Goal: Information Seeking & Learning: Learn about a topic

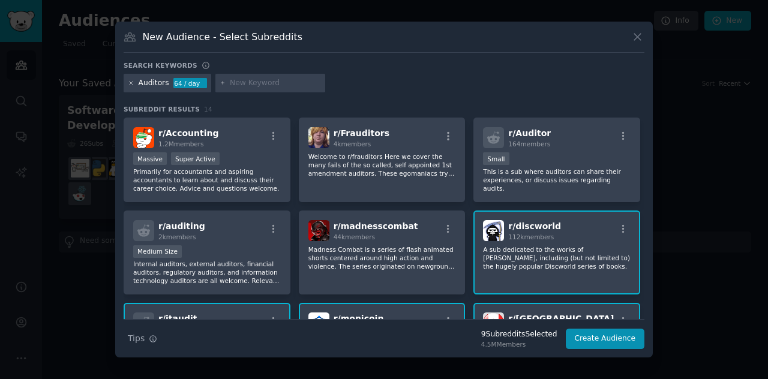
click at [130, 83] on icon at bounding box center [131, 83] width 3 height 3
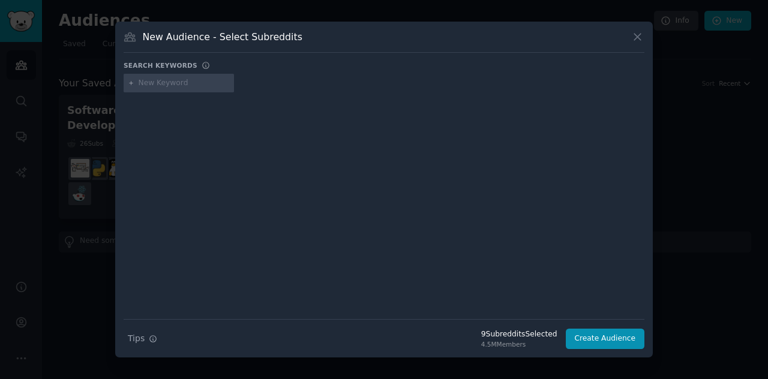
click at [142, 85] on input "text" at bounding box center [184, 83] width 91 height 11
type input "g"
type input "financial audit"
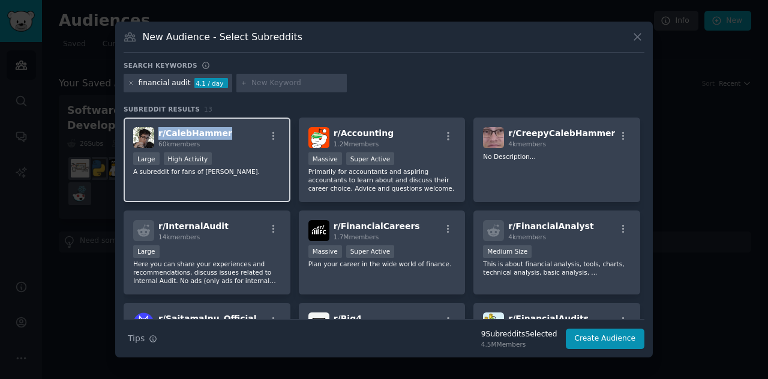
drag, startPoint x: 221, startPoint y: 135, endPoint x: 157, endPoint y: 135, distance: 63.6
click at [157, 135] on div "r/ CalebHammer 60k members" at bounding box center [207, 137] width 148 height 21
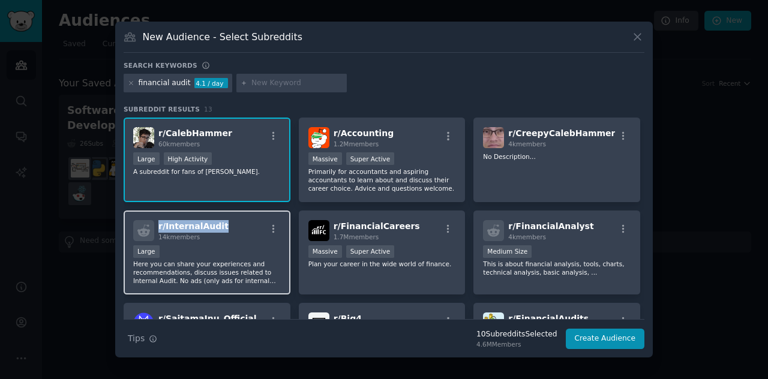
drag, startPoint x: 219, startPoint y: 229, endPoint x: 157, endPoint y: 230, distance: 62.4
click at [157, 230] on div "r/ InternalAudit 14k members" at bounding box center [207, 230] width 148 height 21
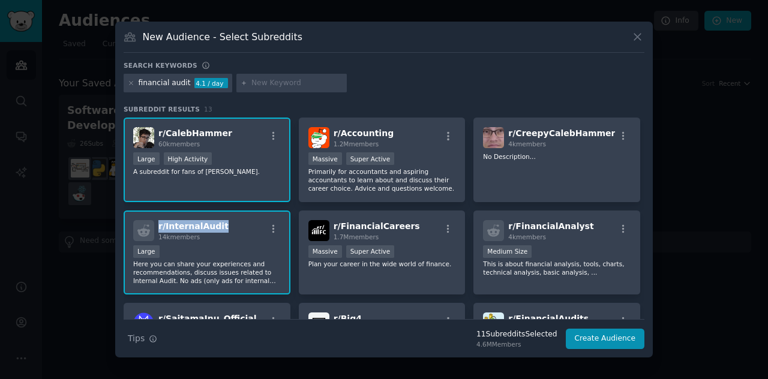
copy span "r/ InternalAudit"
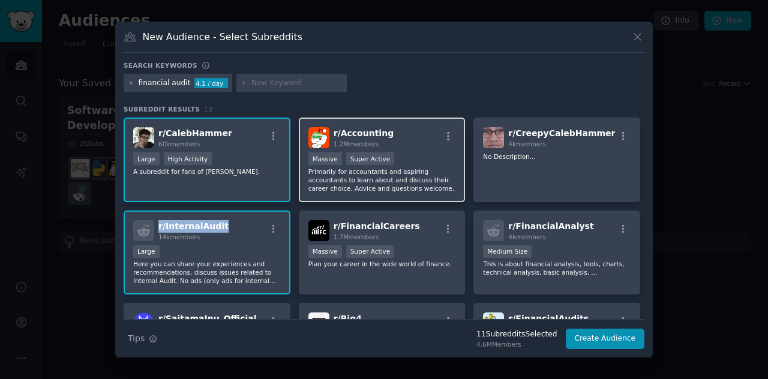
copy span "r/ InternalAudit"
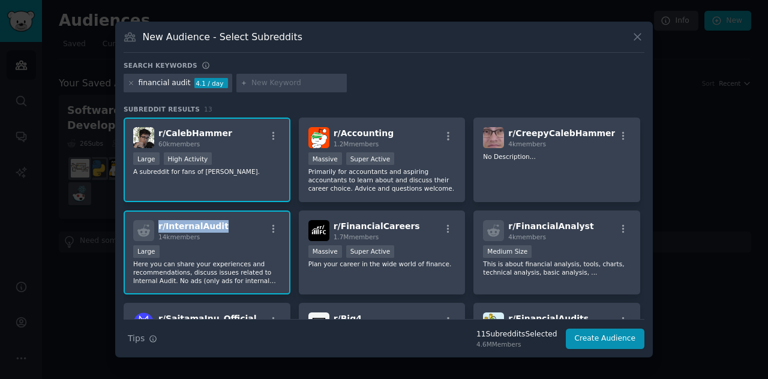
copy span "r/ InternalAudit"
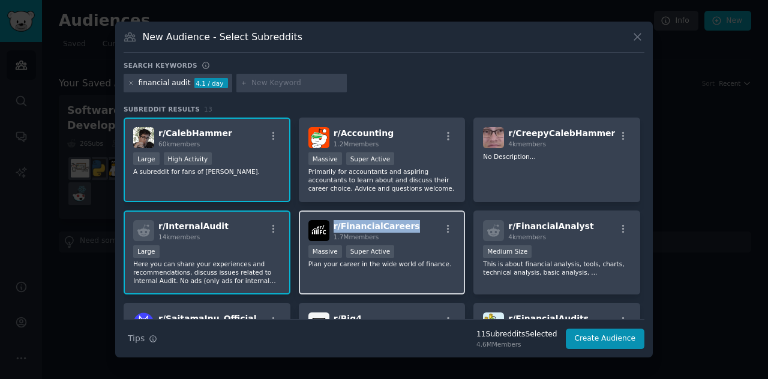
drag, startPoint x: 405, startPoint y: 227, endPoint x: 332, endPoint y: 232, distance: 72.8
click at [332, 232] on div "r/ FinancialCareers 1.7M members" at bounding box center [382, 230] width 148 height 21
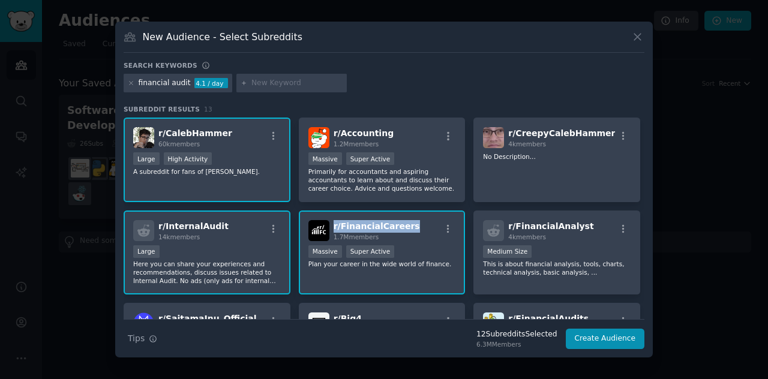
copy span "r/ FinancialCareers"
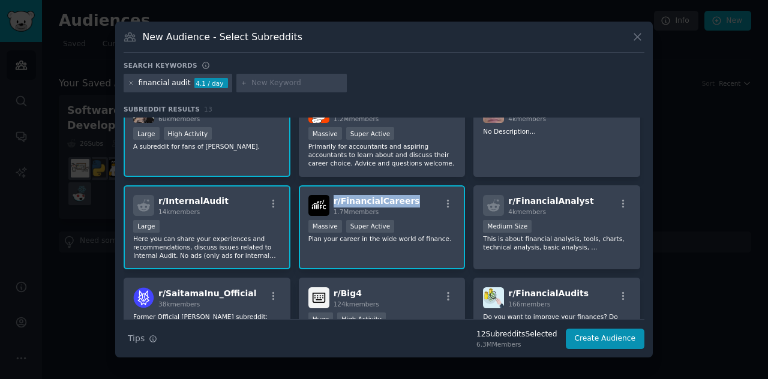
scroll to position [60, 0]
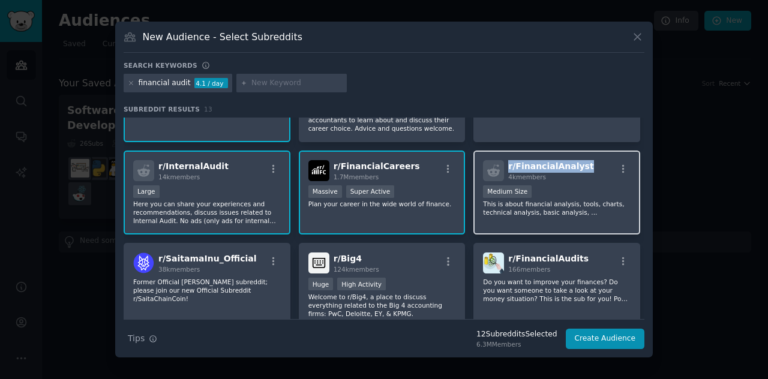
drag, startPoint x: 581, startPoint y: 163, endPoint x: 507, endPoint y: 164, distance: 74.4
click at [507, 164] on div "r/ FinancialAnalyst 4k members" at bounding box center [557, 170] width 148 height 21
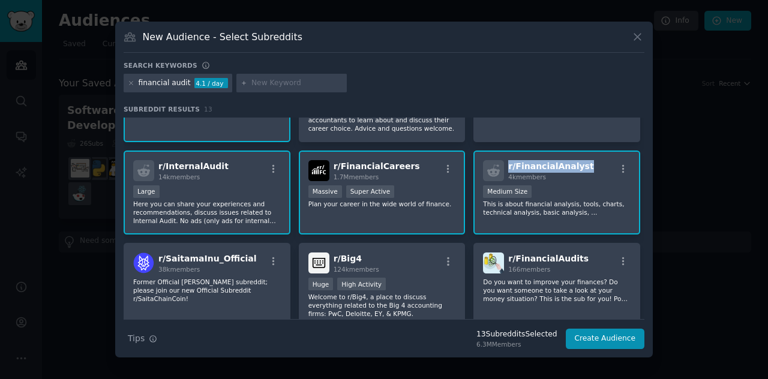
copy span "r/ FinancialAnalyst"
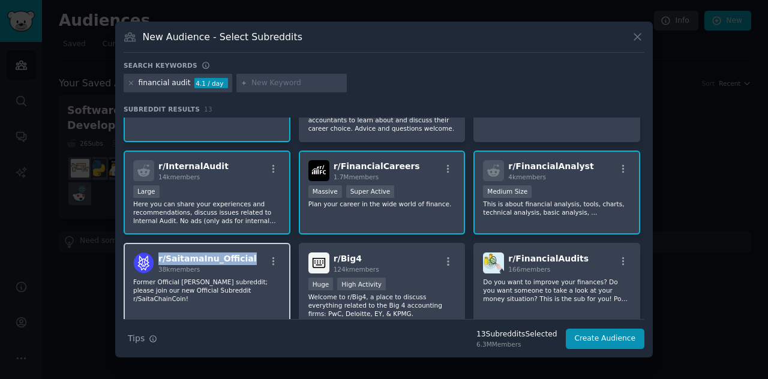
drag, startPoint x: 244, startPoint y: 263, endPoint x: 156, endPoint y: 259, distance: 87.8
click at [156, 259] on div "r/ SaitamaInu_Official 38k members" at bounding box center [207, 263] width 148 height 21
copy span "r/ SaitamaInu_Official"
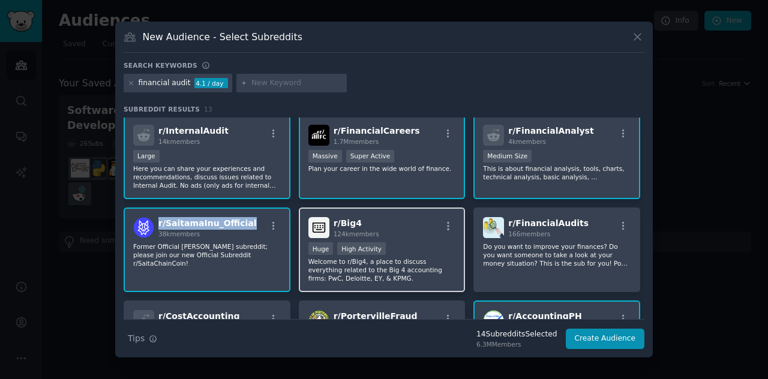
scroll to position [120, 0]
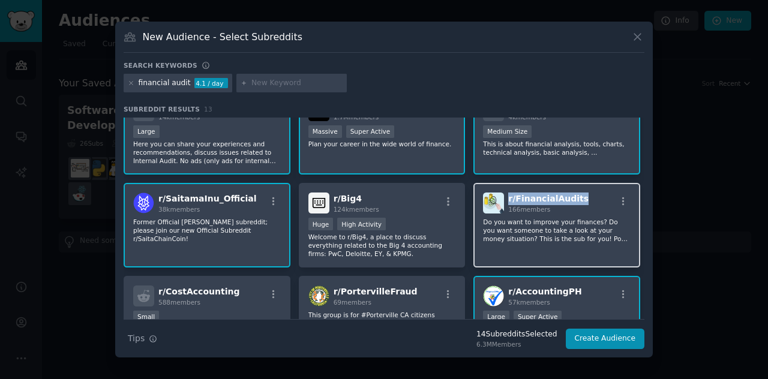
drag, startPoint x: 575, startPoint y: 199, endPoint x: 508, endPoint y: 200, distance: 67.2
click at [508, 200] on div "r/ FinancialAudits 166 members" at bounding box center [557, 203] width 148 height 21
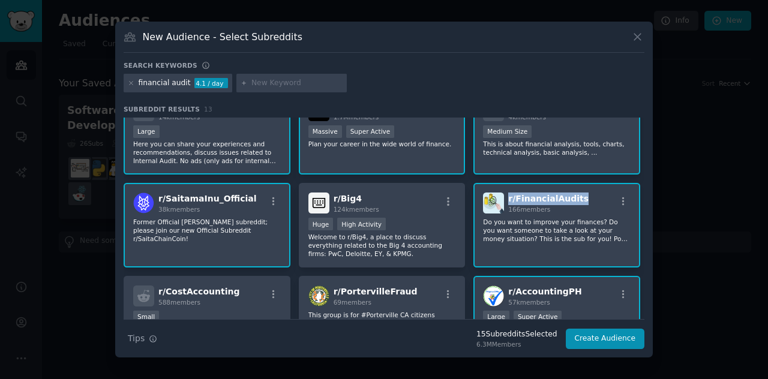
copy span "r/ FinancialAudits"
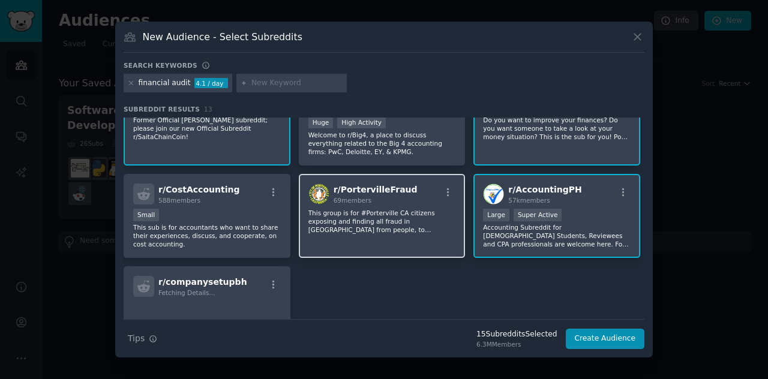
scroll to position [240, 0]
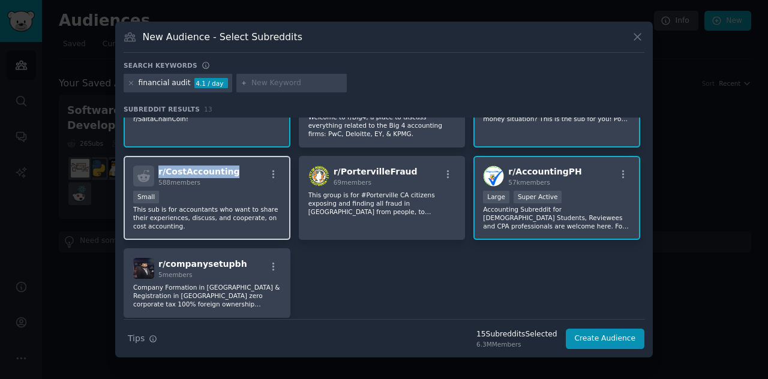
drag, startPoint x: 231, startPoint y: 171, endPoint x: 155, endPoint y: 175, distance: 76.3
click at [155, 175] on div "r/ CostAccounting 588 members" at bounding box center [207, 176] width 148 height 21
copy span "r/ CostAccounting"
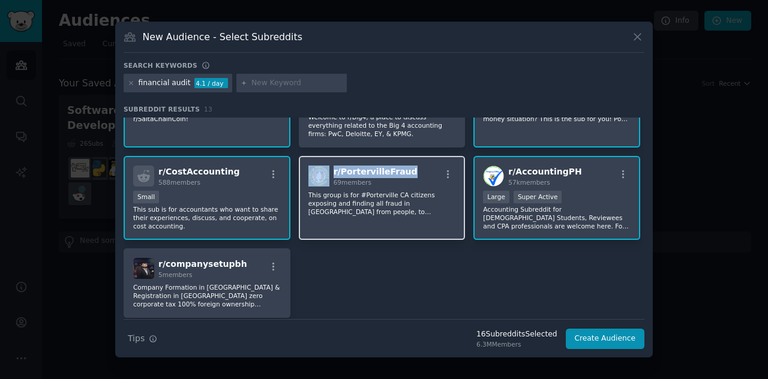
drag, startPoint x: 406, startPoint y: 172, endPoint x: 329, endPoint y: 172, distance: 76.8
click at [329, 172] on div "r/ PortervilleFraud 69 members" at bounding box center [382, 176] width 148 height 21
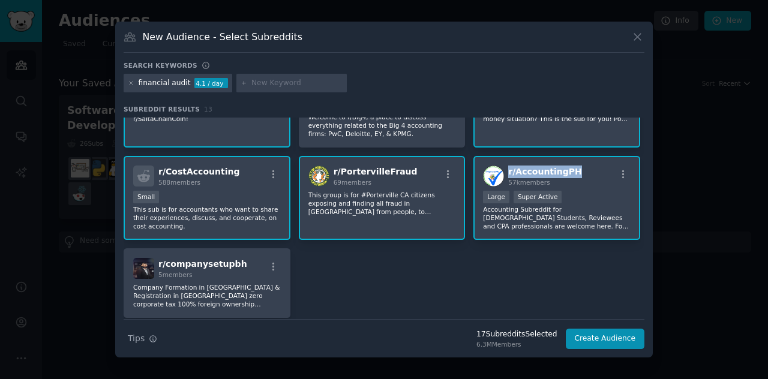
drag, startPoint x: 576, startPoint y: 170, endPoint x: 508, endPoint y: 167, distance: 67.9
click at [508, 167] on div "r/ AccountingPH 57k members" at bounding box center [557, 176] width 148 height 21
click at [463, 242] on div "r/ CalebHammer 60k members >= 80th percentile for submissions / day Large High …" at bounding box center [384, 98] width 521 height 441
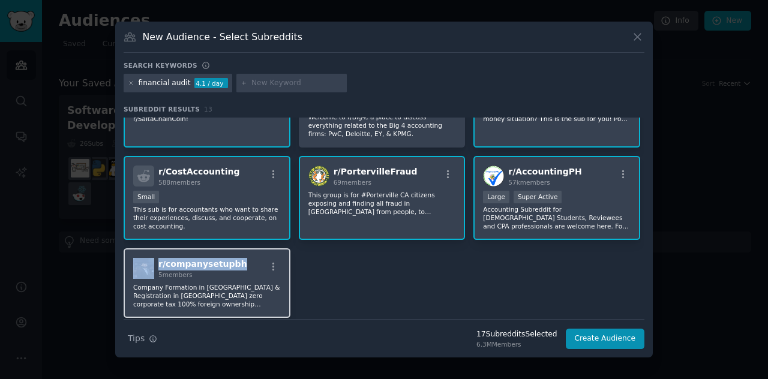
drag, startPoint x: 233, startPoint y: 263, endPoint x: 155, endPoint y: 264, distance: 78.0
click at [155, 264] on div "r/ companysetupbh 5 members" at bounding box center [207, 268] width 148 height 21
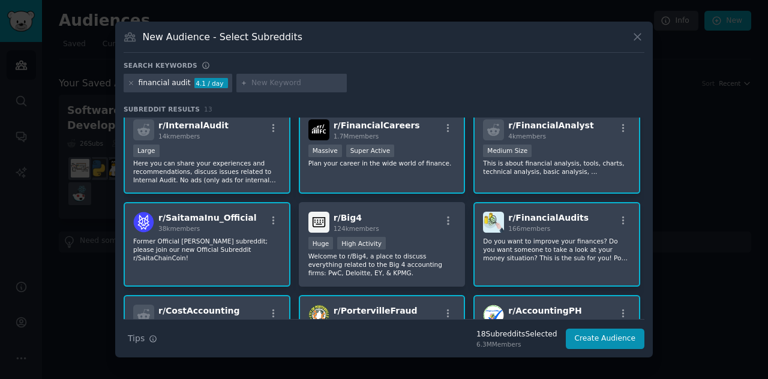
scroll to position [0, 0]
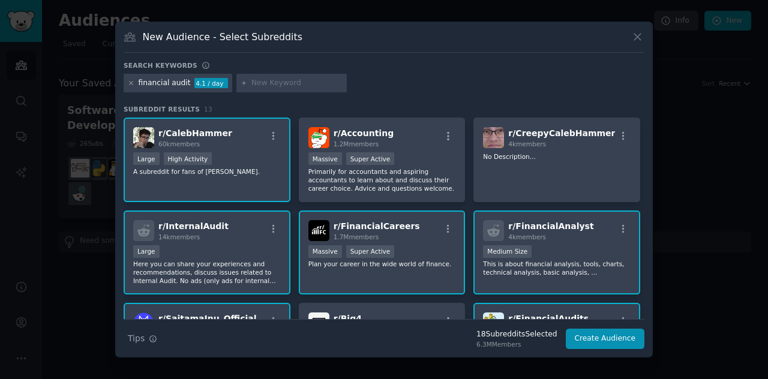
click at [131, 83] on icon at bounding box center [131, 83] width 3 height 3
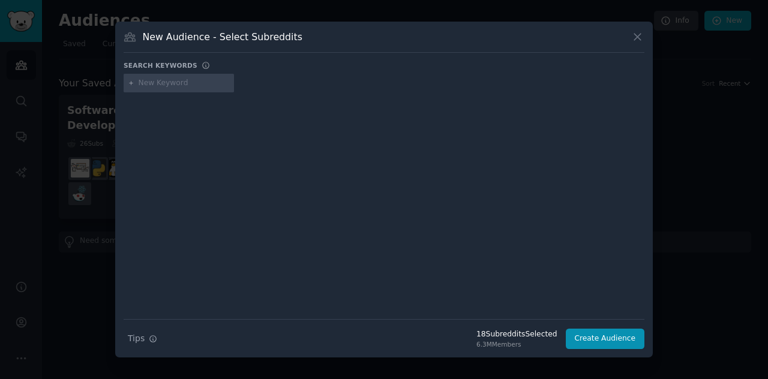
click at [151, 86] on input "text" at bounding box center [184, 83] width 91 height 11
type input "audit and assurance"
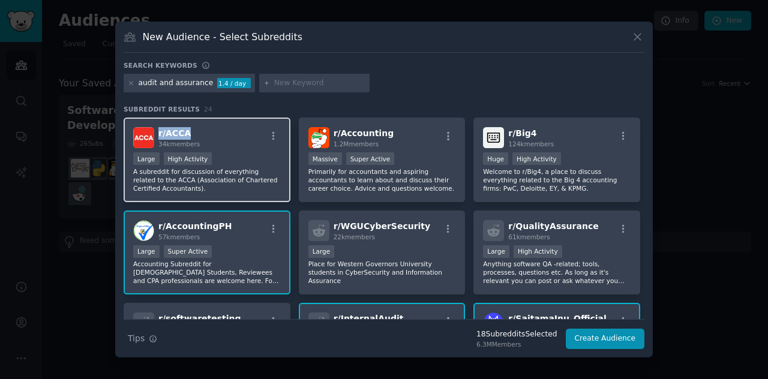
drag, startPoint x: 188, startPoint y: 134, endPoint x: 156, endPoint y: 134, distance: 32.4
click at [156, 134] on div "r/ ACCA 34k members" at bounding box center [207, 137] width 148 height 21
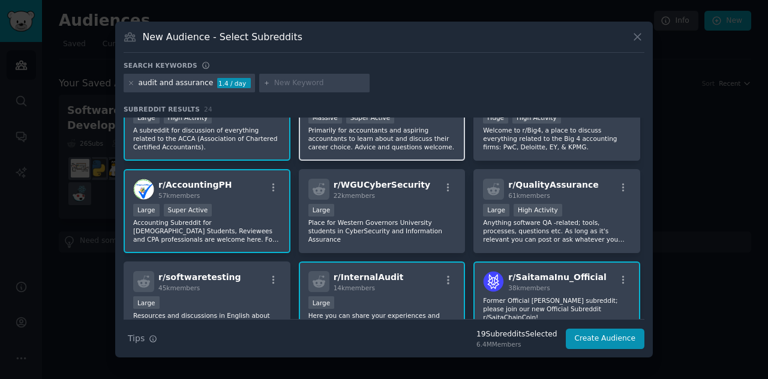
scroll to position [60, 0]
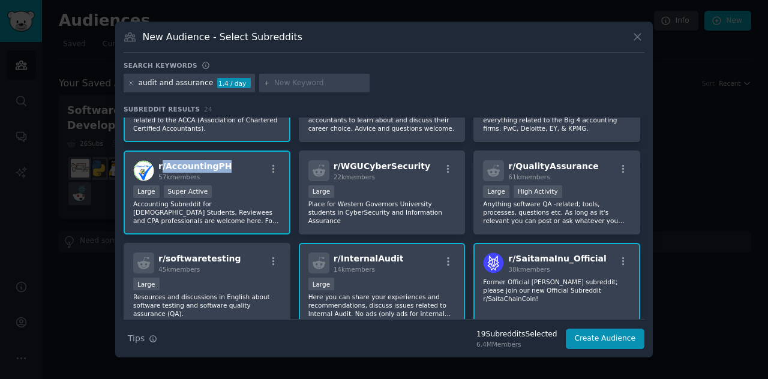
drag, startPoint x: 223, startPoint y: 167, endPoint x: 161, endPoint y: 171, distance: 61.3
click at [161, 171] on div "r/ AccountingPH 57k members" at bounding box center [207, 170] width 148 height 21
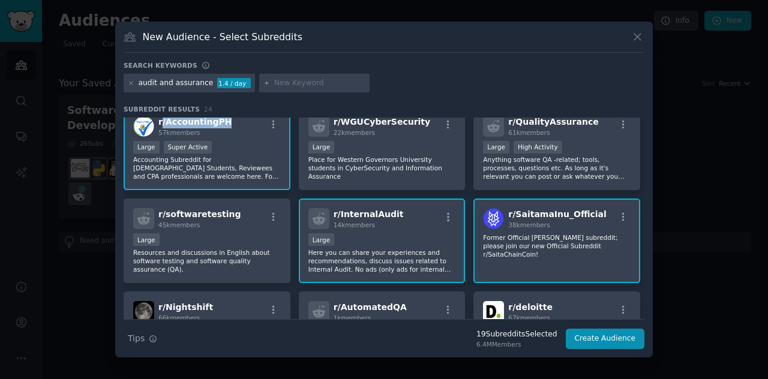
scroll to position [120, 0]
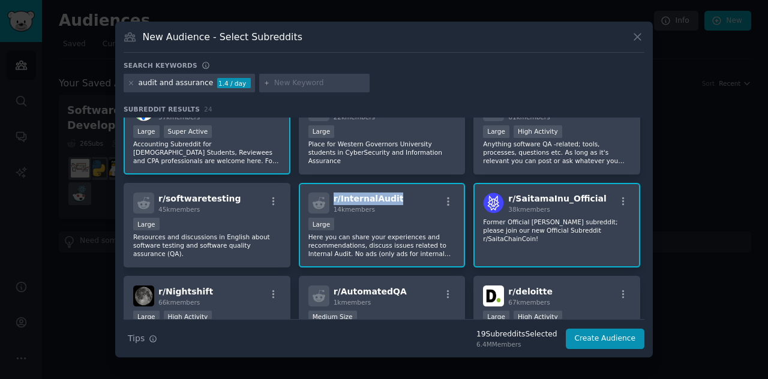
drag, startPoint x: 388, startPoint y: 200, endPoint x: 334, endPoint y: 200, distance: 54.0
click at [334, 200] on div "r/ InternalAudit 14k members" at bounding box center [382, 203] width 148 height 21
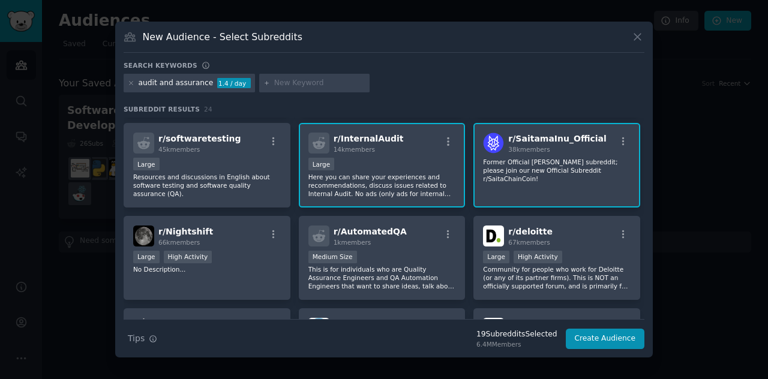
click at [675, 221] on div at bounding box center [384, 189] width 768 height 379
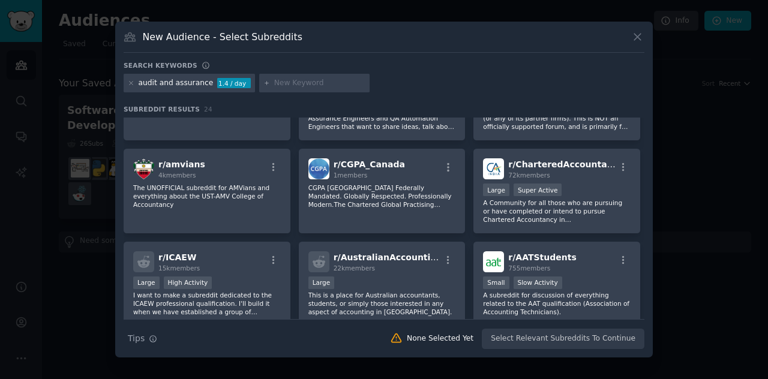
scroll to position [360, 0]
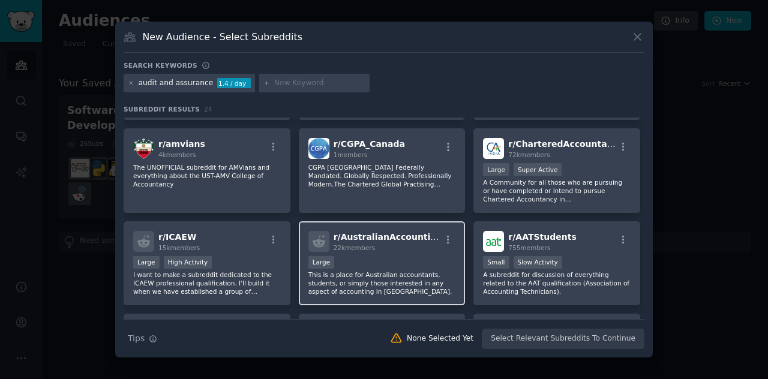
drag, startPoint x: 426, startPoint y: 241, endPoint x: 332, endPoint y: 244, distance: 93.7
click at [332, 244] on div "r/ AustralianAccounting 22k members" at bounding box center [382, 241] width 148 height 21
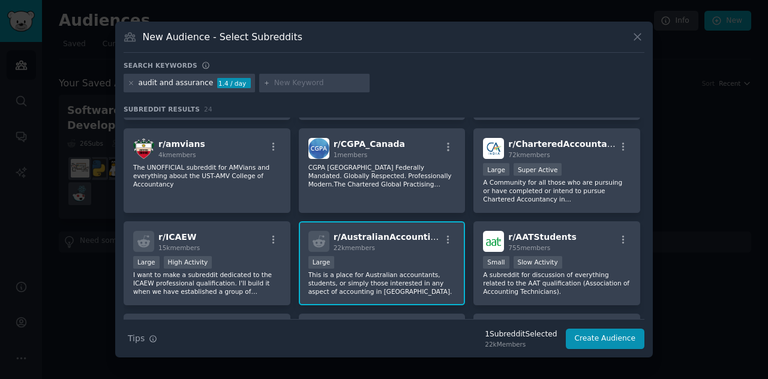
click at [389, 251] on div "r/ AustralianAccounting 22k members 10,000 - 100,000 members Large This is a pl…" at bounding box center [382, 263] width 167 height 85
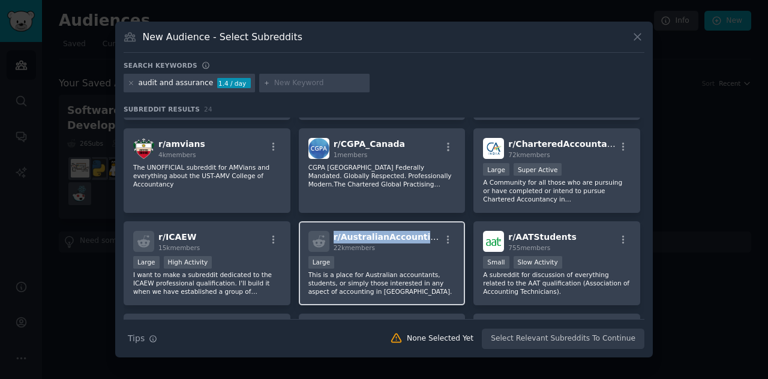
drag, startPoint x: 424, startPoint y: 238, endPoint x: 328, endPoint y: 241, distance: 96.1
click at [328, 241] on div "r/ AustralianAccounting 22k members" at bounding box center [382, 241] width 148 height 21
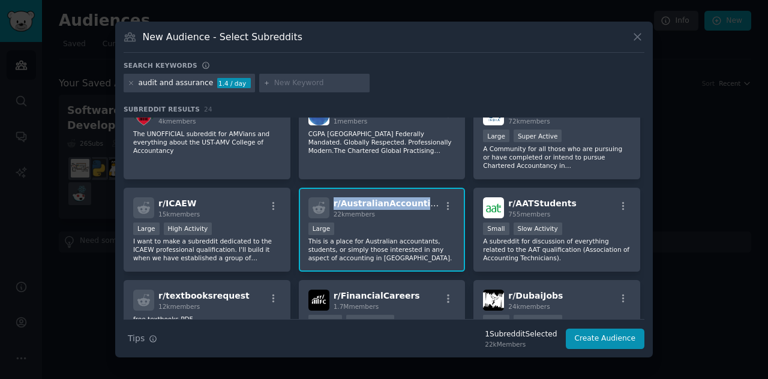
scroll to position [274, 0]
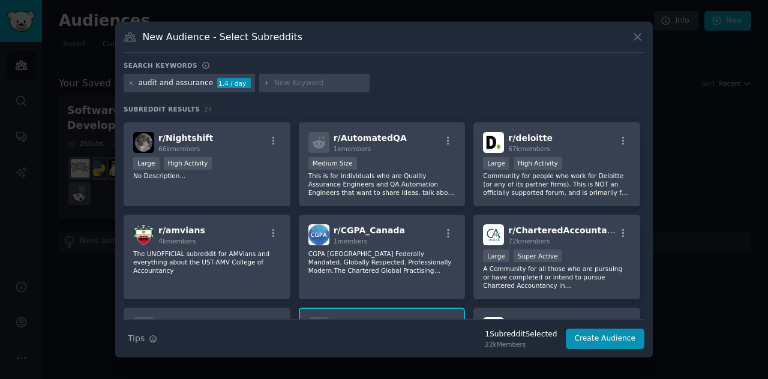
click at [194, 85] on div "audit and assurance" at bounding box center [176, 83] width 75 height 11
click at [203, 85] on div "audit and assurance" at bounding box center [176, 83] width 75 height 11
click at [133, 85] on icon at bounding box center [131, 83] width 7 height 7
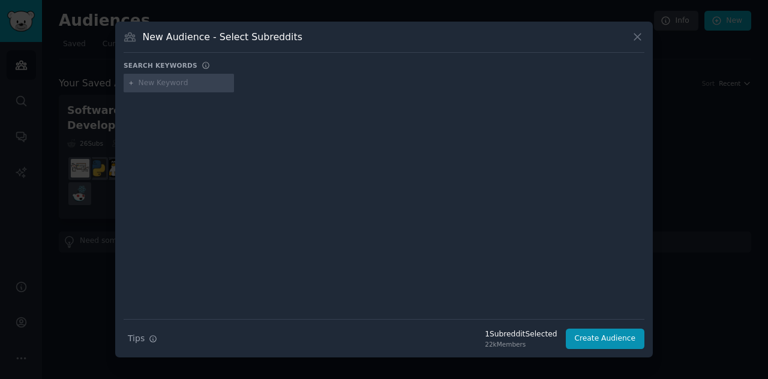
click at [158, 84] on input "text" at bounding box center [184, 83] width 91 height 11
click at [157, 80] on input "incomtax audit" at bounding box center [184, 83] width 91 height 11
click at [195, 83] on input "incom tax audit" at bounding box center [184, 83] width 91 height 11
type input "income tax audit"
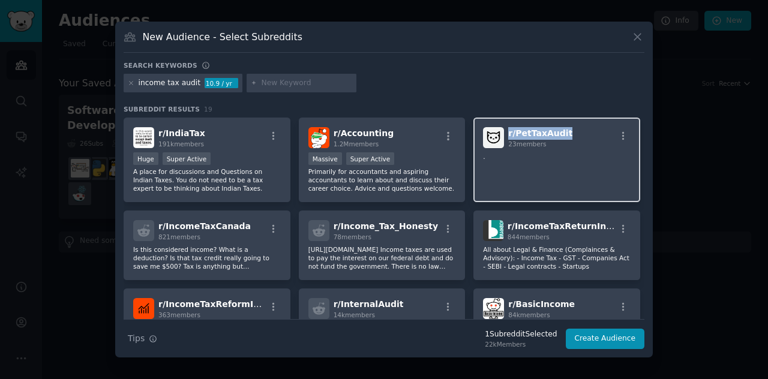
drag, startPoint x: 564, startPoint y: 133, endPoint x: 508, endPoint y: 136, distance: 56.5
click at [508, 136] on div "r/ PetTaxAudit 23 members" at bounding box center [557, 137] width 148 height 21
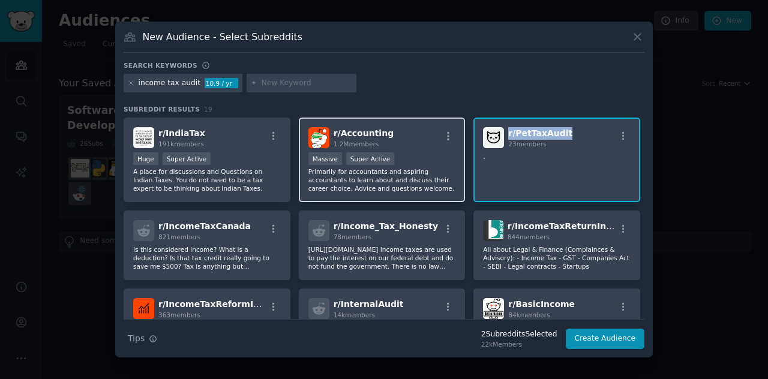
scroll to position [60, 0]
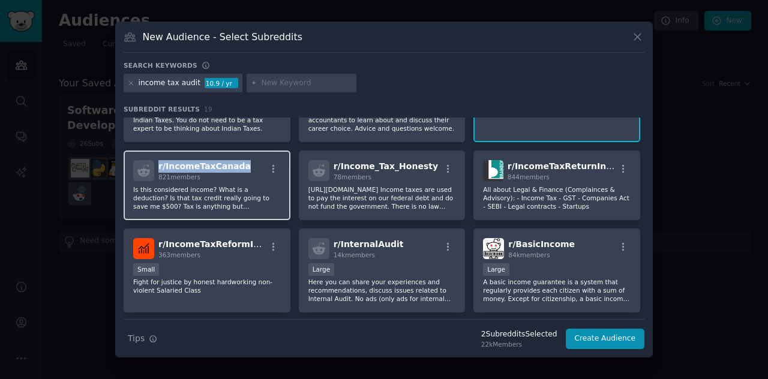
drag, startPoint x: 236, startPoint y: 166, endPoint x: 158, endPoint y: 164, distance: 78.6
click at [158, 164] on div "r/ IncomeTaxCanada 821 members" at bounding box center [207, 170] width 148 height 21
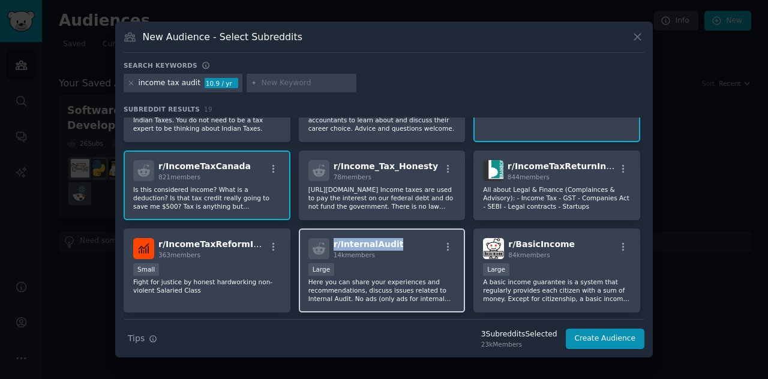
drag, startPoint x: 378, startPoint y: 244, endPoint x: 334, endPoint y: 246, distance: 43.8
click at [334, 246] on div "r/ InternalAudit 14k members" at bounding box center [382, 248] width 148 height 21
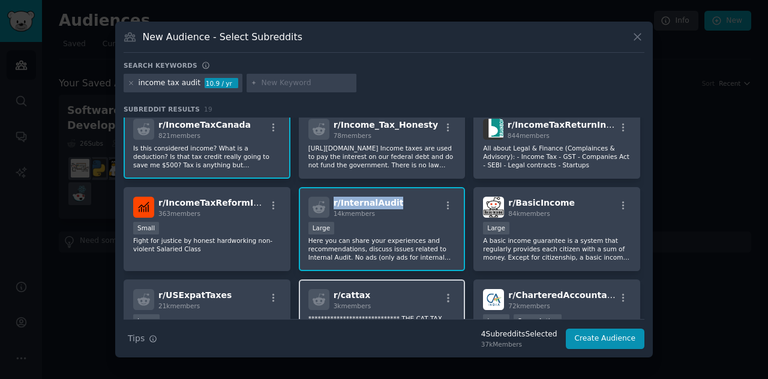
scroll to position [120, 0]
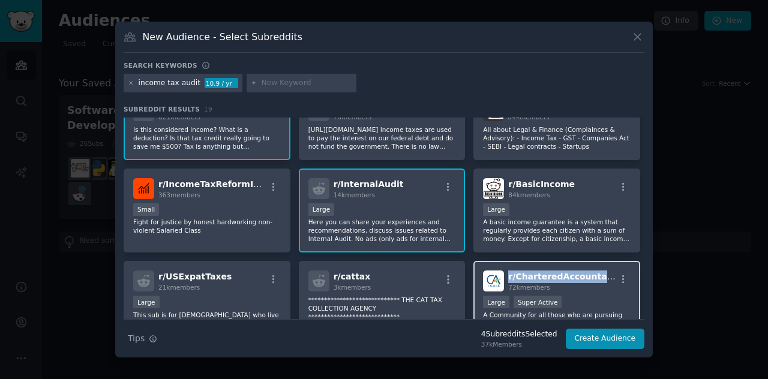
drag, startPoint x: 601, startPoint y: 279, endPoint x: 505, endPoint y: 277, distance: 96.1
click at [505, 277] on div "r/ CharteredAccountants 72k members" at bounding box center [557, 281] width 148 height 21
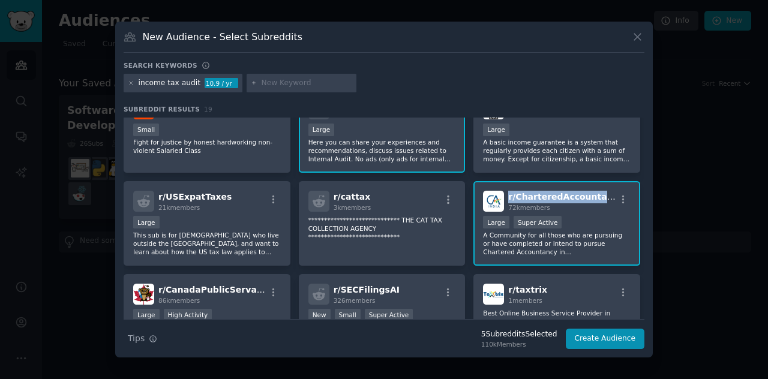
scroll to position [80, 0]
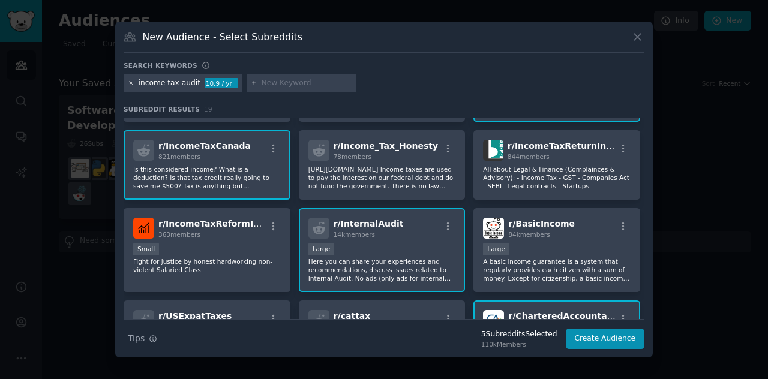
click at [128, 80] on icon at bounding box center [131, 83] width 7 height 7
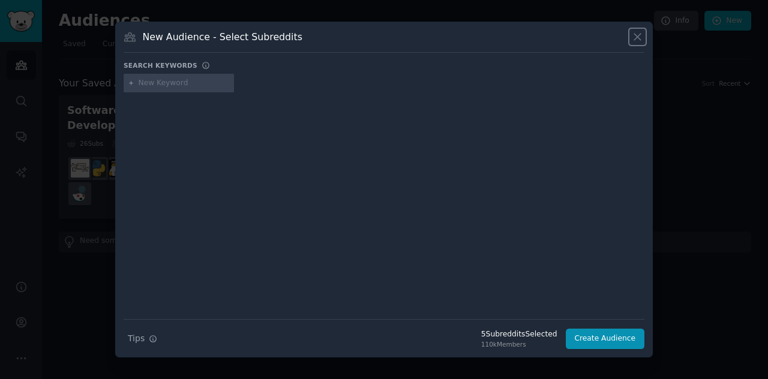
click at [636, 42] on icon at bounding box center [637, 37] width 13 height 13
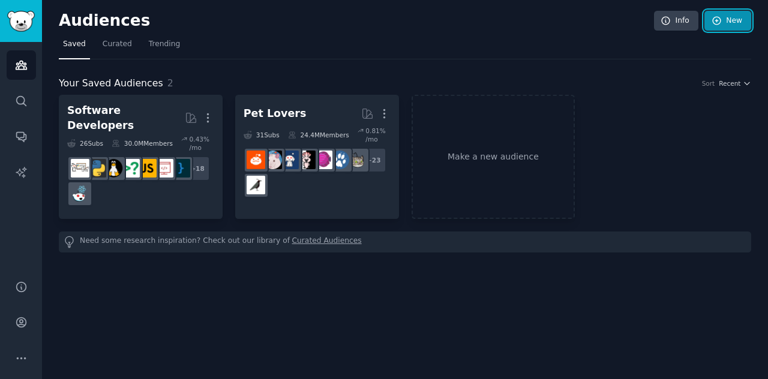
click at [729, 23] on link "New" at bounding box center [728, 21] width 47 height 20
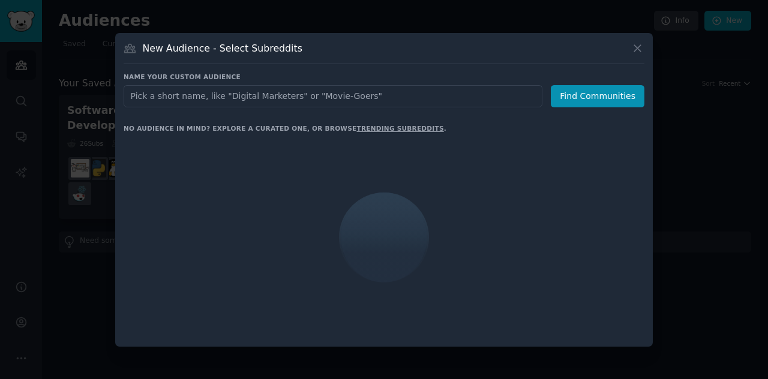
click at [331, 100] on input "text" at bounding box center [333, 96] width 419 height 22
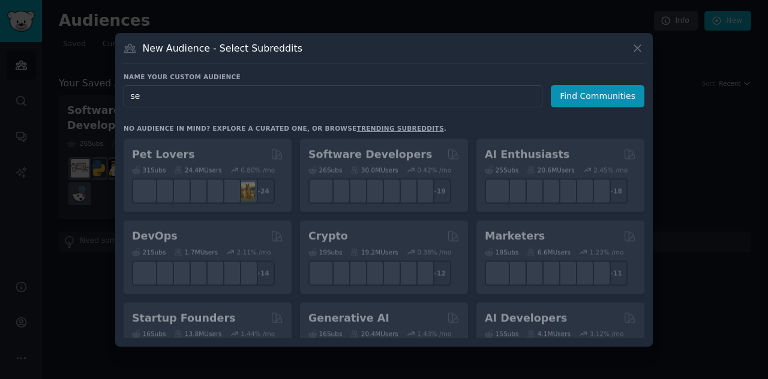
type input "sex"
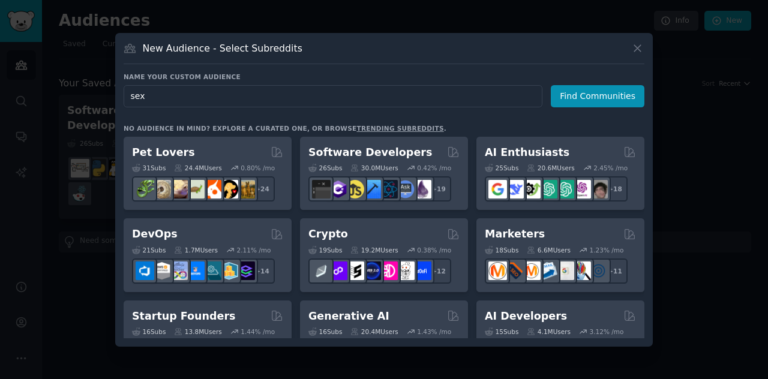
click button "Find Communities" at bounding box center [598, 96] width 94 height 22
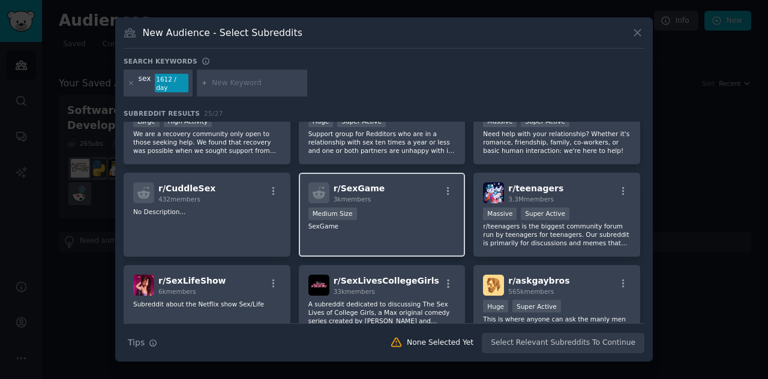
scroll to position [60, 0]
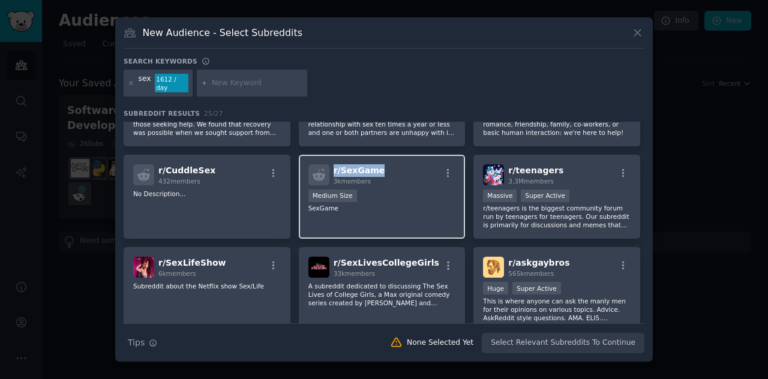
drag, startPoint x: 378, startPoint y: 170, endPoint x: 332, endPoint y: 171, distance: 45.6
click at [332, 171] on div "r/ SexGame 3k members" at bounding box center [382, 174] width 148 height 21
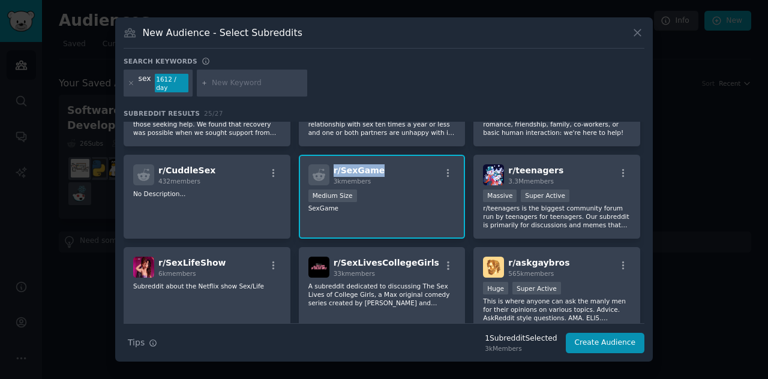
scroll to position [120, 0]
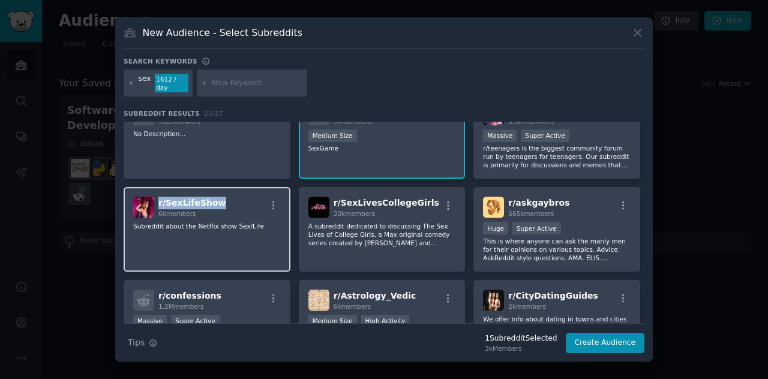
drag, startPoint x: 215, startPoint y: 197, endPoint x: 160, endPoint y: 199, distance: 55.8
click at [160, 199] on div "r/ SexLifeShow 6k members" at bounding box center [207, 207] width 148 height 21
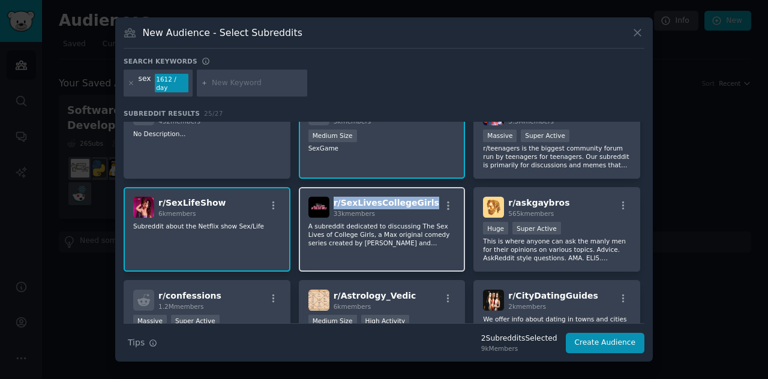
drag, startPoint x: 417, startPoint y: 200, endPoint x: 331, endPoint y: 199, distance: 85.8
click at [331, 199] on div "r/ SexLivesCollegeGirls 33k members" at bounding box center [382, 207] width 148 height 21
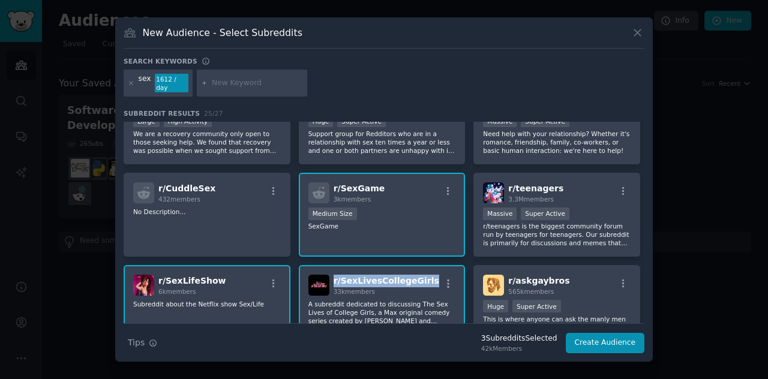
scroll to position [0, 0]
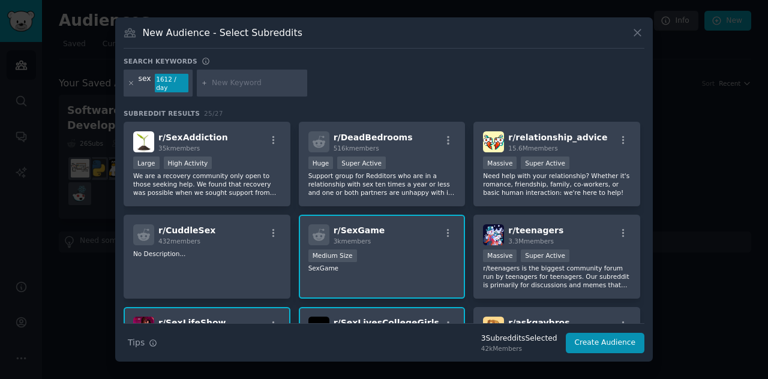
click at [128, 80] on icon at bounding box center [131, 83] width 7 height 7
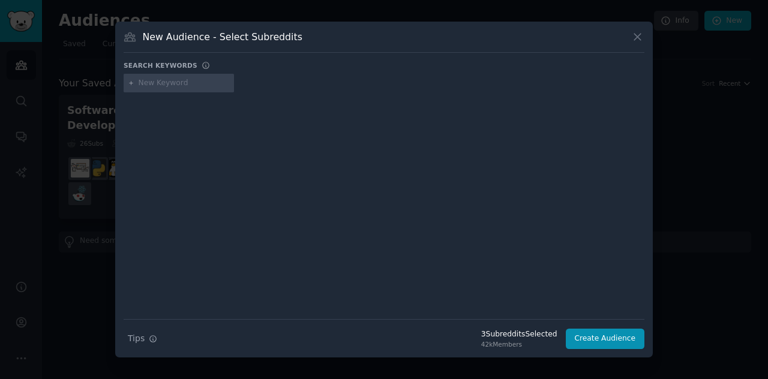
click at [140, 83] on input "text" at bounding box center [184, 83] width 91 height 11
type input "finance"
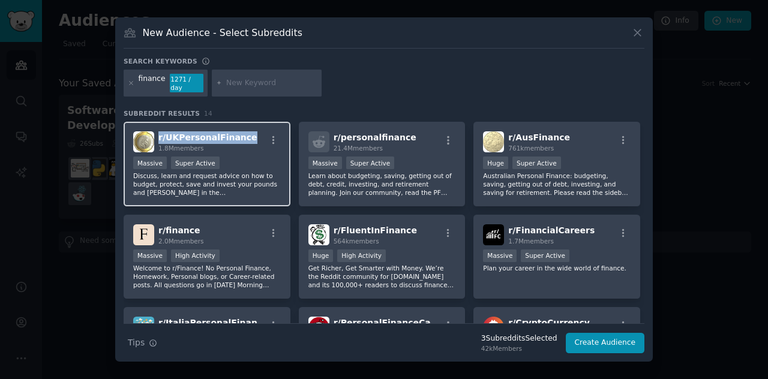
drag, startPoint x: 241, startPoint y: 135, endPoint x: 158, endPoint y: 135, distance: 82.2
click at [158, 135] on div "r/ UKPersonalFinance 1.8M members" at bounding box center [207, 141] width 148 height 21
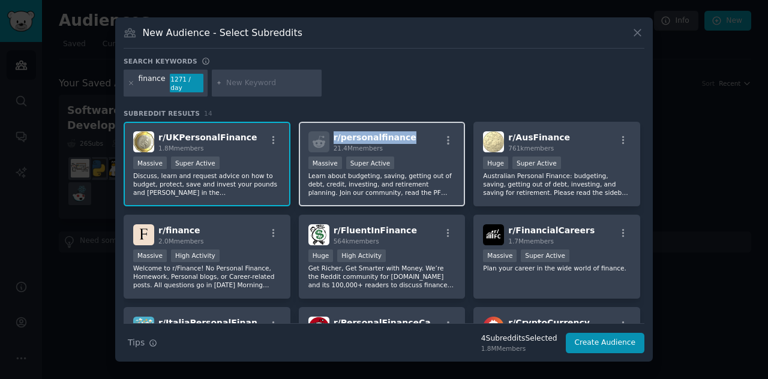
drag, startPoint x: 406, startPoint y: 134, endPoint x: 334, endPoint y: 135, distance: 72.6
click at [334, 135] on div "r/ personalfinance 21.4M members" at bounding box center [382, 141] width 148 height 21
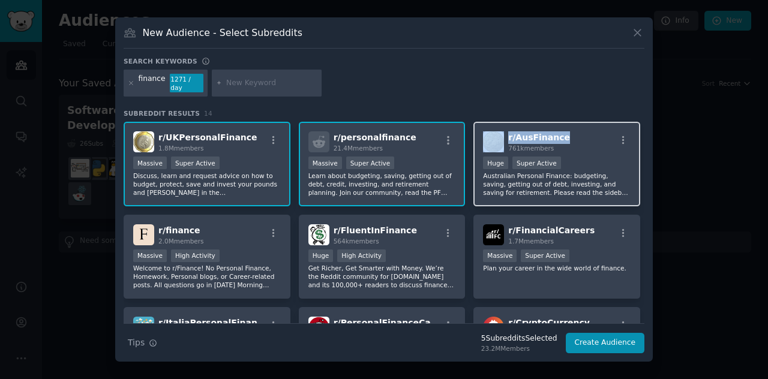
drag, startPoint x: 561, startPoint y: 134, endPoint x: 504, endPoint y: 136, distance: 57.0
click at [504, 136] on div "r/ AusFinance 761k members" at bounding box center [557, 141] width 148 height 21
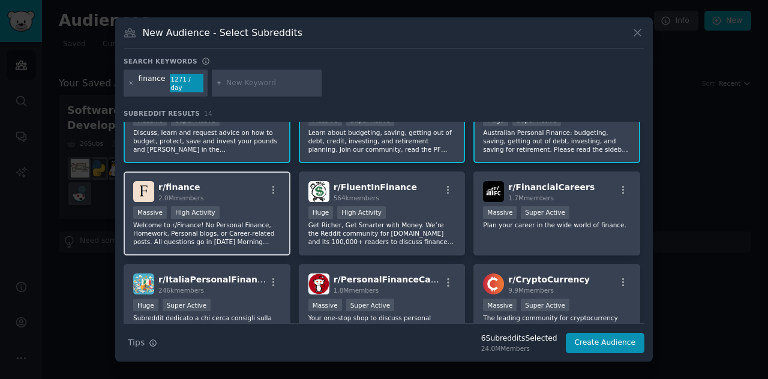
scroll to position [60, 0]
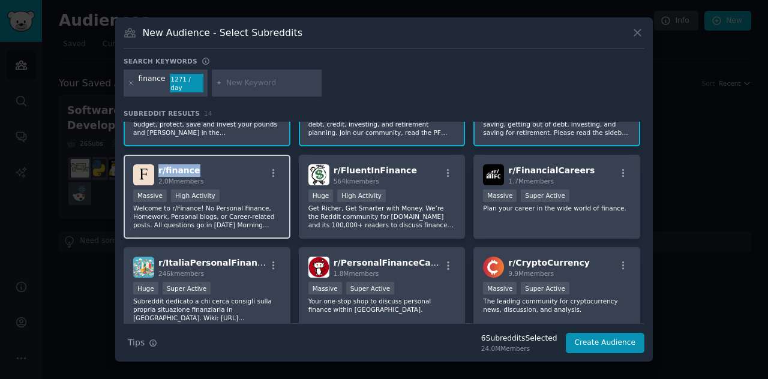
drag, startPoint x: 196, startPoint y: 169, endPoint x: 157, endPoint y: 169, distance: 38.4
click at [157, 169] on div "r/ finance 2.0M members" at bounding box center [207, 174] width 148 height 21
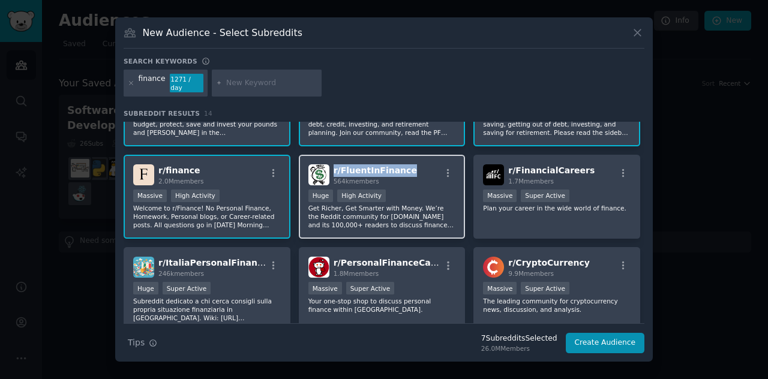
drag, startPoint x: 403, startPoint y: 164, endPoint x: 334, endPoint y: 167, distance: 69.1
click at [334, 167] on div "r/ FluentInFinance 564k members" at bounding box center [382, 174] width 148 height 21
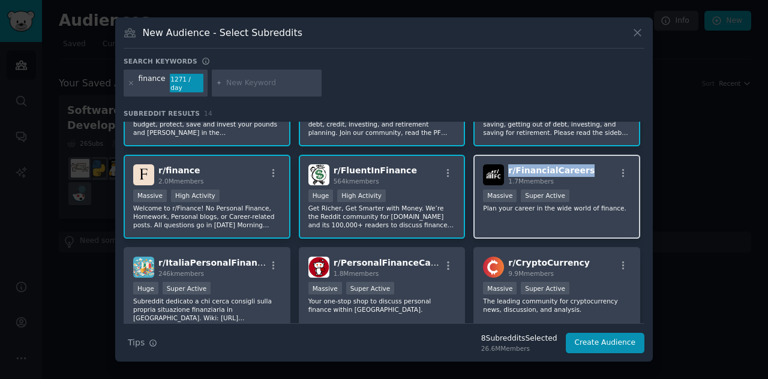
drag, startPoint x: 583, startPoint y: 166, endPoint x: 508, endPoint y: 169, distance: 75.7
click at [508, 169] on div "r/ FinancialCareers 1.7M members" at bounding box center [557, 174] width 148 height 21
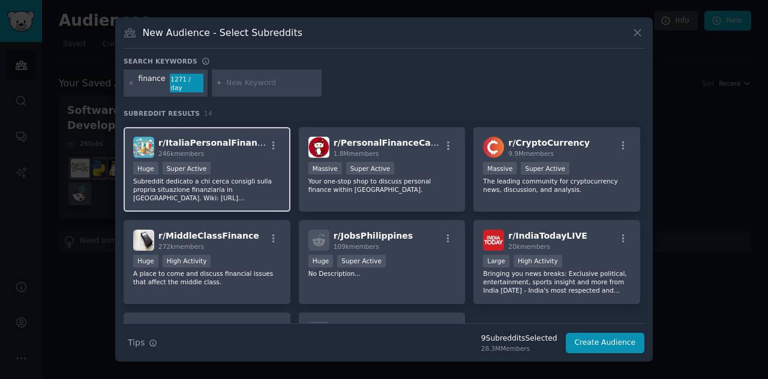
scroll to position [240, 0]
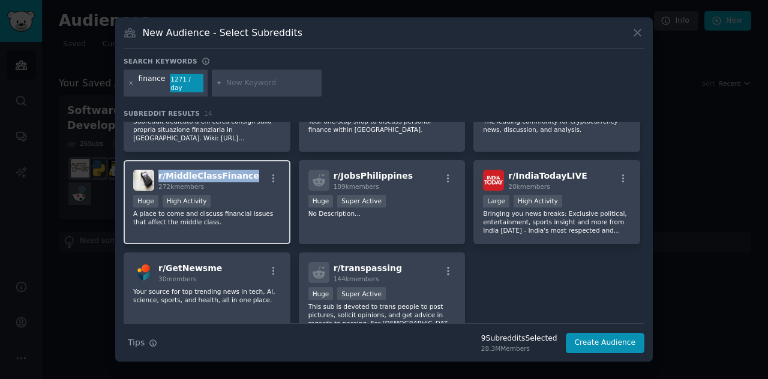
drag, startPoint x: 241, startPoint y: 173, endPoint x: 158, endPoint y: 175, distance: 82.8
click at [158, 175] on div "r/ MiddleClassFinance 272k members" at bounding box center [207, 180] width 148 height 21
